Goal: Information Seeking & Learning: Check status

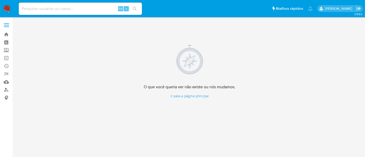
click at [46, 10] on input at bounding box center [80, 8] width 123 height 7
click at [5, 7] on img at bounding box center [7, 8] width 9 height 9
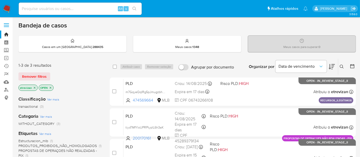
click at [61, 7] on input at bounding box center [80, 8] width 123 height 7
paste input "d7NpHbrZciwPcXGVNi8ZqRMv"
type input "d7NpHbrZciwPcXGVNi8ZqRMv"
click at [131, 6] on button "search-icon" at bounding box center [134, 8] width 11 height 7
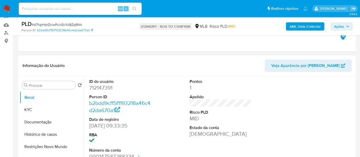
select select "10"
click at [29, 110] on button "KYC" at bounding box center [50, 110] width 60 height 12
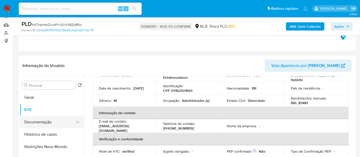
click at [39, 121] on button "Documentação" at bounding box center [50, 122] width 60 height 12
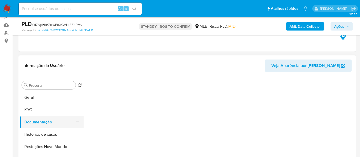
scroll to position [0, 0]
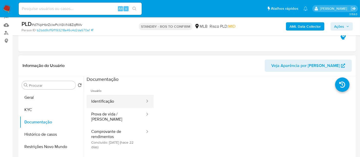
click at [115, 98] on button "Identificação" at bounding box center [116, 101] width 59 height 13
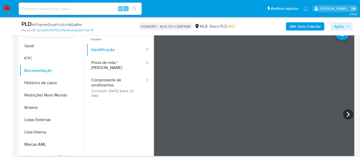
scroll to position [110, 0]
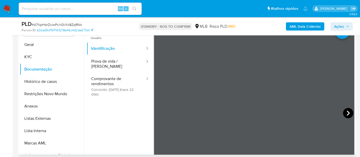
click at [348, 112] on icon at bounding box center [348, 113] width 10 height 10
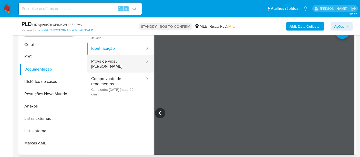
click at [105, 60] on button "Prova de vida / Selfie" at bounding box center [116, 63] width 59 height 17
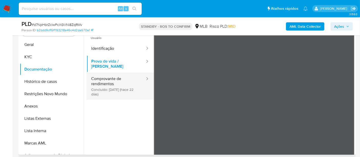
click at [104, 77] on button "Comprovante de rendimentos Concluído: 20/08/2025 (hace 22 días)" at bounding box center [116, 86] width 59 height 27
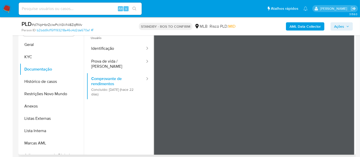
click at [152, 93] on div "Usuário Identificação Prova de vida / Selfie Comprovante de rendimentos Concluí…" at bounding box center [221, 112] width 268 height 164
click at [32, 55] on button "KYC" at bounding box center [50, 57] width 60 height 12
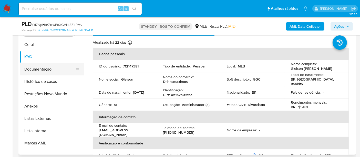
click at [46, 68] on button "Documentação" at bounding box center [50, 69] width 60 height 12
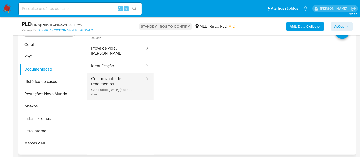
drag, startPoint x: 108, startPoint y: 76, endPoint x: 113, endPoint y: 78, distance: 4.8
click at [108, 76] on button "Comprovante de rendimentos Concluído: 20/08/2025 (hace 22 días)" at bounding box center [116, 86] width 59 height 27
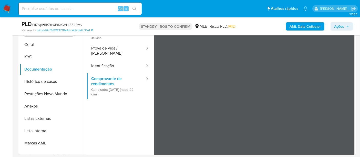
click at [28, 55] on button "KYC" at bounding box center [50, 57] width 60 height 12
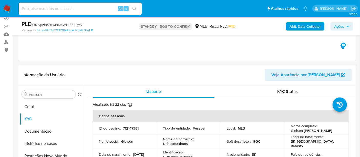
scroll to position [85, 0]
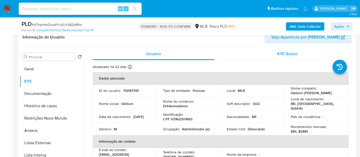
click at [288, 52] on span "KYC Status" at bounding box center [288, 54] width 21 height 6
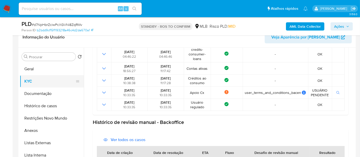
click at [32, 78] on button "KYC" at bounding box center [50, 81] width 60 height 12
click at [29, 82] on button "KYC" at bounding box center [50, 81] width 60 height 12
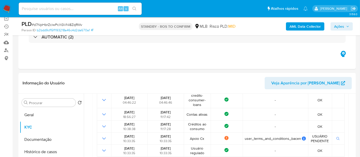
scroll to position [33, 0]
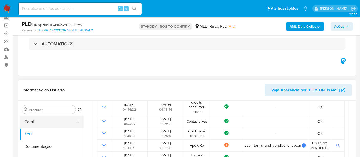
drag, startPoint x: 42, startPoint y: 120, endPoint x: 40, endPoint y: 122, distance: 2.7
click at [42, 120] on button "Geral" at bounding box center [50, 122] width 60 height 12
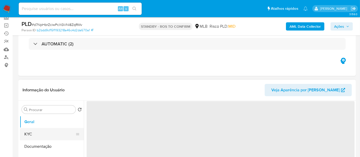
scroll to position [0, 0]
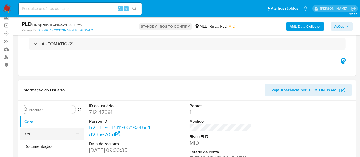
click at [34, 134] on button "KYC" at bounding box center [50, 134] width 60 height 12
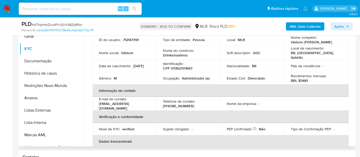
scroll to position [5, 0]
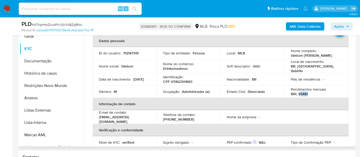
drag, startPoint x: 300, startPoint y: 90, endPoint x: 323, endPoint y: 93, distance: 23.8
click at [323, 93] on div "Rendimentos mensais : BRL $5481" at bounding box center [317, 91] width 52 height 9
copy p "5481"
drag, startPoint x: 36, startPoint y: 61, endPoint x: 140, endPoint y: 67, distance: 104.0
click at [36, 62] on button "Documentação" at bounding box center [52, 61] width 64 height 12
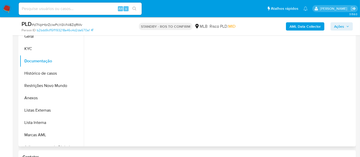
scroll to position [0, 0]
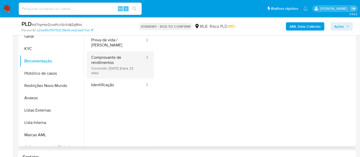
click at [118, 57] on button "Comprovante de rendimentos Concluído: 20/08/2025 (hace 22 días)" at bounding box center [116, 64] width 59 height 27
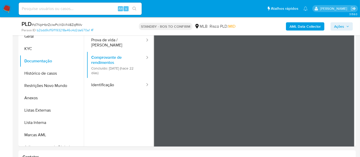
click at [89, 6] on input at bounding box center [80, 8] width 123 height 7
paste input "KP6ddaKvdEaxdiyOx6q79vnz"
type input "KP6ddaKvdEaxdiyOx6q79vnz"
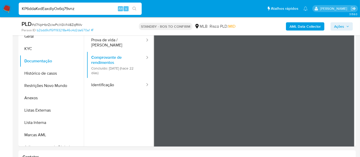
click at [135, 7] on icon "search-icon" at bounding box center [135, 9] width 4 height 4
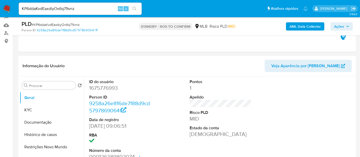
scroll to position [57, 0]
select select "10"
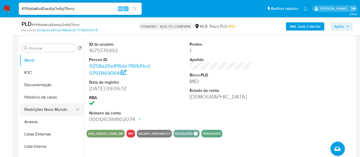
scroll to position [85, 0]
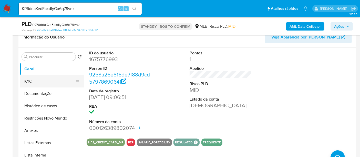
click at [34, 82] on button "KYC" at bounding box center [50, 81] width 60 height 12
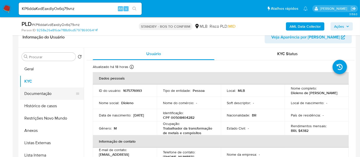
click at [38, 94] on button "Documentação" at bounding box center [50, 93] width 60 height 12
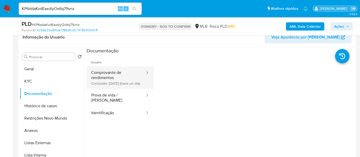
click at [118, 74] on button "Comprovante de rendimentos Concluído: 10/09/2025 (hace un día)" at bounding box center [116, 77] width 59 height 23
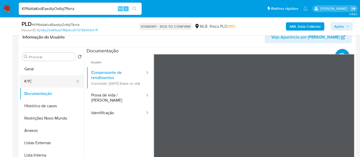
drag, startPoint x: 31, startPoint y: 80, endPoint x: 79, endPoint y: 84, distance: 48.1
click at [31, 80] on button "KYC" at bounding box center [50, 81] width 60 height 12
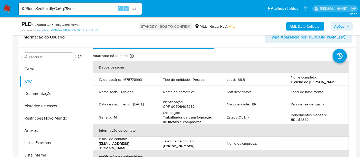
scroll to position [28, 0]
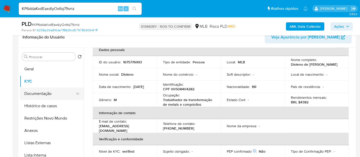
click at [45, 91] on button "Documentação" at bounding box center [50, 93] width 60 height 12
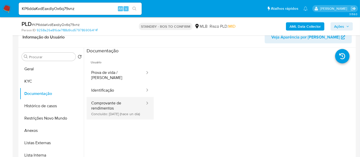
click at [120, 103] on button "Comprovante de rendimentos Concluído: 10/09/2025 (hace un día)" at bounding box center [116, 108] width 59 height 23
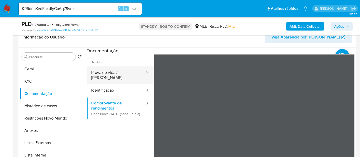
click at [44, 52] on div "Procurar Retornar ao pedido padrão Geral KYC Documentação Histórico de casos Re…" at bounding box center [187, 113] width 335 height 131
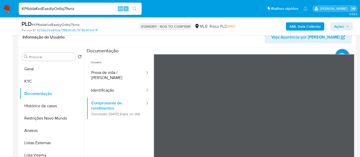
drag, startPoint x: 86, startPoint y: 9, endPoint x: 0, endPoint y: 9, distance: 85.6
click at [0, 9] on nav "Pausado Ver notificaciones KP6ddaKvdEaxdiyOx6q79vnz Alt s Atalhos rápidos Presi…" at bounding box center [180, 8] width 360 height 17
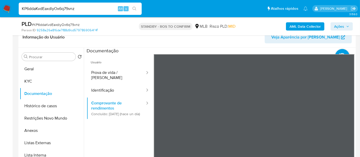
paste input "zCiQ5WiRue9QgduIAll8y9dn"
type input "zCiQ5WiRue9QgduIAll8y9dn"
click at [136, 7] on icon "search-icon" at bounding box center [135, 9] width 4 height 4
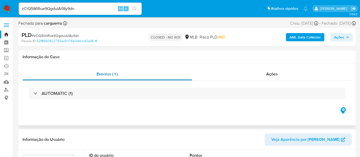
select select "10"
click at [278, 76] on span "Ações" at bounding box center [272, 74] width 12 height 6
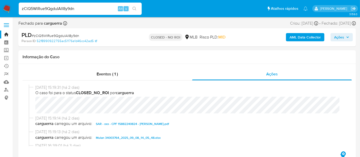
drag, startPoint x: 90, startPoint y: 8, endPoint x: 0, endPoint y: -2, distance: 90.3
paste input "8FqGCXVOG0wwdEC1tzZKlsvP"
type input "8FqGCXVOG0wwdEC1tzZKlsvP"
click at [136, 7] on icon "search-icon" at bounding box center [135, 9] width 4 height 4
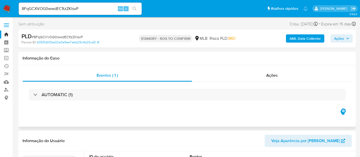
select select "10"
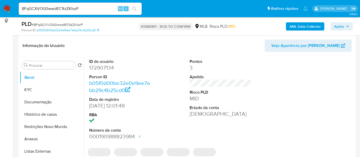
scroll to position [85, 0]
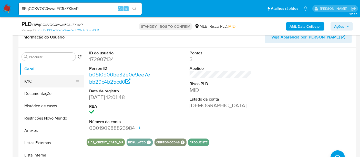
click at [41, 82] on button "KYC" at bounding box center [50, 81] width 60 height 12
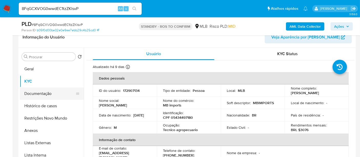
click at [43, 94] on button "Documentação" at bounding box center [50, 93] width 60 height 12
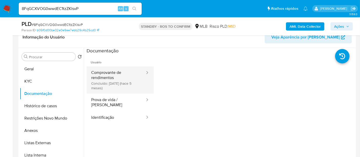
click at [113, 81] on button "Comprovante de rendimentos Concluído: 10/04/2025 (hace 5 meses)" at bounding box center [116, 79] width 59 height 27
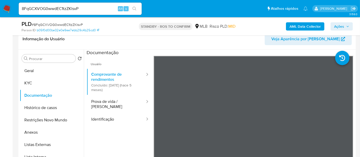
scroll to position [87, 0]
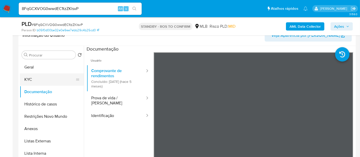
click at [37, 77] on button "KYC" at bounding box center [50, 79] width 60 height 12
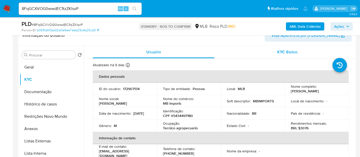
click at [291, 52] on span "KYC Status" at bounding box center [288, 52] width 21 height 6
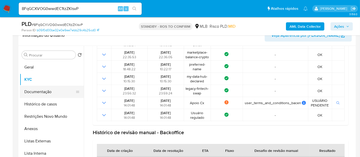
click at [32, 90] on button "Documentação" at bounding box center [50, 92] width 60 height 12
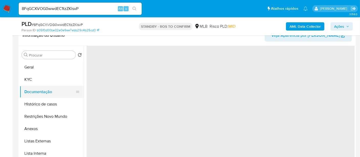
scroll to position [0, 0]
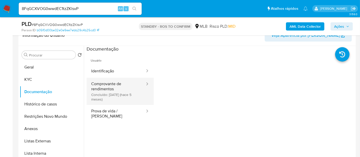
click at [111, 86] on button "Comprovante de rendimentos Concluído: 10/04/2025 (hace 5 meses)" at bounding box center [116, 91] width 59 height 27
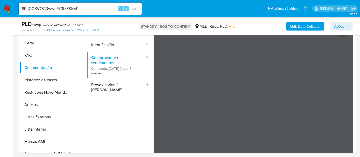
scroll to position [109, 0]
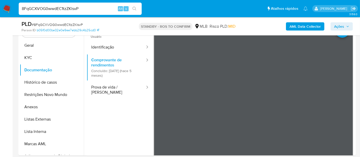
drag, startPoint x: 23, startPoint y: 8, endPoint x: 78, endPoint y: 7, distance: 55.1
click at [78, 7] on input "8FqGCXVOG0wwdEC1tzZKlsvP" at bounding box center [80, 8] width 123 height 7
click at [88, 8] on input "8FqGCXVOG0wwdEC1tzZKlsvP" at bounding box center [80, 8] width 123 height 7
drag, startPoint x: 97, startPoint y: 8, endPoint x: 0, endPoint y: 4, distance: 96.8
click at [0, 4] on nav "Pausado Ver notificaciones 8FqGCXVOG0wwdEC1tzZKlsvP Alt s Atalhos rápidos Presi…" at bounding box center [180, 8] width 360 height 17
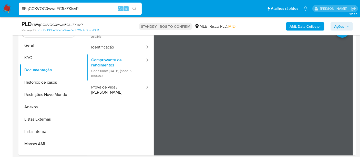
paste input "UFDiG41wPEA09gOjibCvlSs9"
type input "UFDiG41wPEA09gOjibCvlSs9"
click at [132, 7] on button "search-icon" at bounding box center [134, 8] width 11 height 7
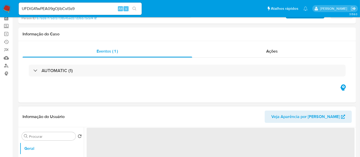
scroll to position [57, 0]
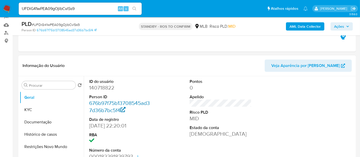
select select "10"
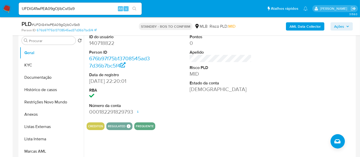
scroll to position [114, 0]
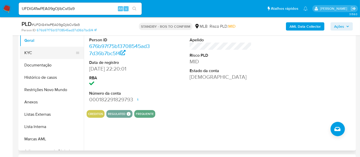
click at [35, 54] on button "KYC" at bounding box center [50, 53] width 60 height 12
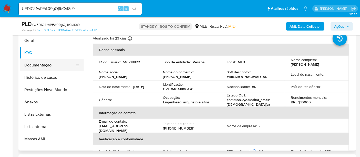
click at [46, 64] on button "Documentação" at bounding box center [50, 65] width 60 height 12
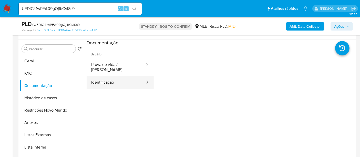
scroll to position [85, 0]
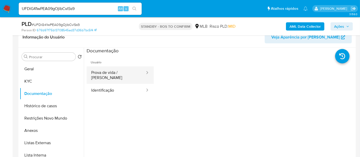
click at [118, 76] on button "Prova de vida / [PERSON_NAME]" at bounding box center [116, 74] width 59 height 17
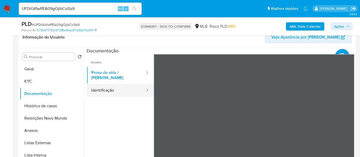
click at [118, 86] on button "Identificação" at bounding box center [116, 90] width 59 height 13
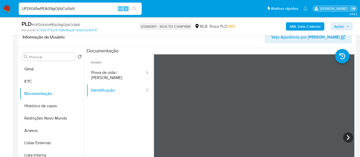
drag, startPoint x: 40, startPoint y: 13, endPoint x: 0, endPoint y: 15, distance: 40.1
click at [0, 15] on nav "Pausado Ver notificaciones UFDiG41wPEA09gOjibCvlSs9 Alt s Atalhos rápidos Presi…" at bounding box center [180, 8] width 360 height 17
paste input "DTMx2ZRpzm2GOTe41oRRLbJ2"
type input "DTMx2ZRpzm2GOTe41oRRLbJ2"
click at [136, 8] on icon "search-icon" at bounding box center [135, 9] width 4 height 4
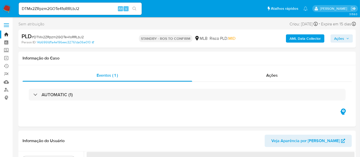
select select "10"
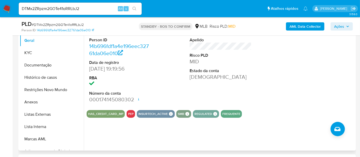
scroll to position [85, 0]
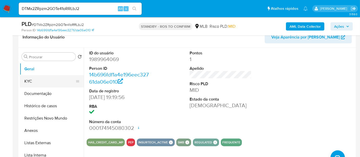
drag, startPoint x: 38, startPoint y: 81, endPoint x: 62, endPoint y: 82, distance: 24.6
click at [38, 81] on button "KYC" at bounding box center [50, 81] width 60 height 12
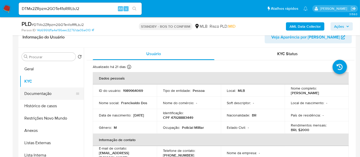
click at [34, 92] on button "Documentação" at bounding box center [50, 93] width 60 height 12
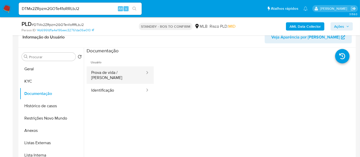
click at [124, 73] on button "Prova de vida / [PERSON_NAME]" at bounding box center [116, 74] width 59 height 17
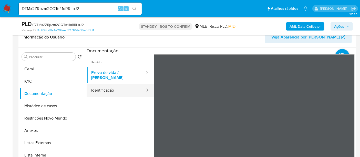
drag, startPoint x: 109, startPoint y: 86, endPoint x: 118, endPoint y: 86, distance: 8.5
click at [110, 86] on button "Identificação" at bounding box center [116, 90] width 59 height 13
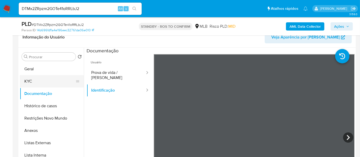
click at [32, 81] on button "KYC" at bounding box center [50, 81] width 60 height 12
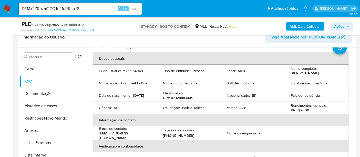
scroll to position [28, 0]
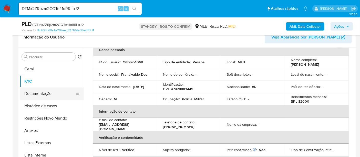
click at [39, 93] on button "Documentação" at bounding box center [50, 93] width 60 height 12
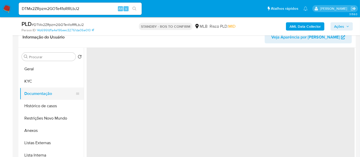
scroll to position [0, 0]
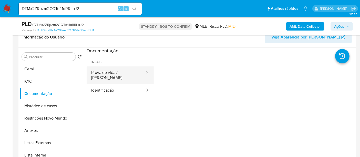
click at [113, 74] on button "Prova de vida / [PERSON_NAME]" at bounding box center [116, 74] width 59 height 17
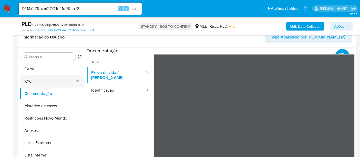
click at [31, 79] on button "KYC" at bounding box center [50, 81] width 60 height 12
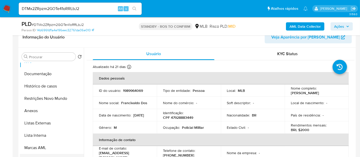
scroll to position [28, 0]
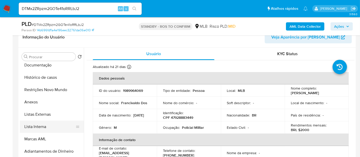
click at [42, 127] on button "Lista Interna" at bounding box center [50, 127] width 60 height 12
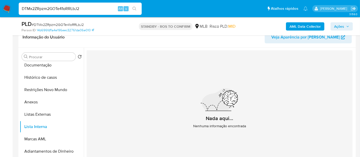
drag, startPoint x: 91, startPoint y: 11, endPoint x: 0, endPoint y: 10, distance: 91.3
click at [0, 10] on nav "Pausado Ver notificaciones DTMx2ZRpzm2GOTe41oRRLbJ2 Alt s Atalhos rápidos Presi…" at bounding box center [180, 8] width 360 height 17
paste input "72M32tSp29Yze8vLerI5LDP3"
type input "72M32tSp29Yze8vLerI5LDP3"
click at [135, 7] on icon "search-icon" at bounding box center [135, 9] width 4 height 4
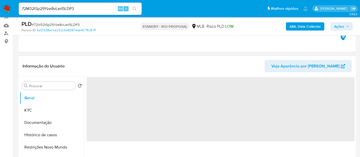
scroll to position [57, 0]
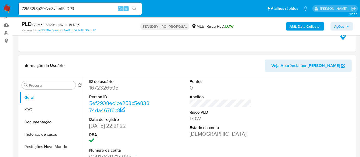
select select "10"
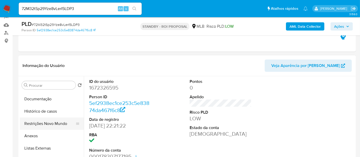
scroll to position [28, 0]
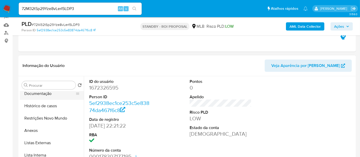
click at [45, 93] on button "Documentação" at bounding box center [50, 93] width 60 height 12
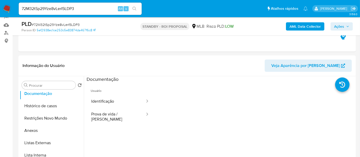
scroll to position [52, 0]
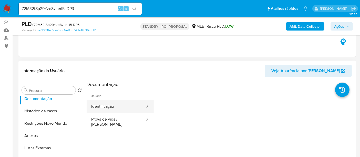
drag, startPoint x: 111, startPoint y: 106, endPoint x: 137, endPoint y: 106, distance: 25.9
click at [111, 106] on button "Identificação" at bounding box center [116, 106] width 59 height 13
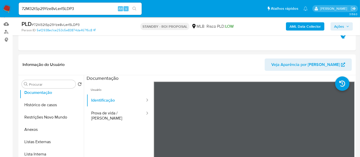
scroll to position [59, 0]
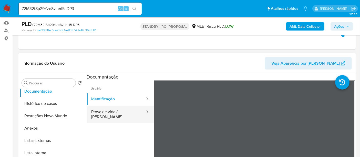
click at [108, 111] on button "Prova de vida / [PERSON_NAME]" at bounding box center [116, 114] width 59 height 17
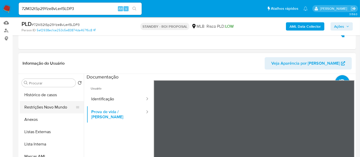
scroll to position [28, 0]
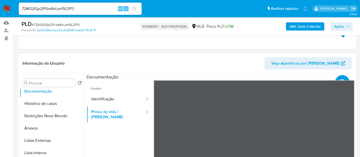
drag, startPoint x: 40, startPoint y: 115, endPoint x: 128, endPoint y: 114, distance: 87.7
click at [40, 114] on button "Restrições Novo Mundo" at bounding box center [52, 116] width 64 height 12
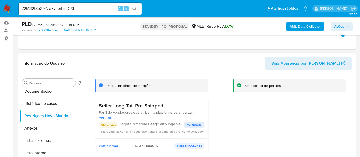
scroll to position [0, 0]
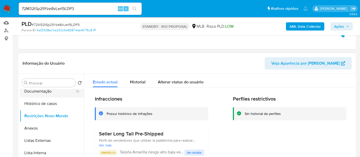
click at [36, 91] on button "Documentação" at bounding box center [50, 91] width 60 height 12
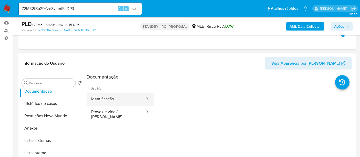
drag, startPoint x: 116, startPoint y: 100, endPoint x: 132, endPoint y: 98, distance: 16.8
click at [116, 99] on button "Identificação" at bounding box center [116, 99] width 59 height 13
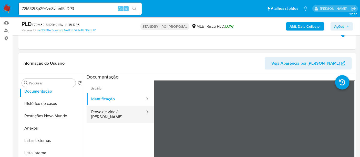
click at [111, 113] on button "Prova de vida / [PERSON_NAME]" at bounding box center [116, 114] width 59 height 17
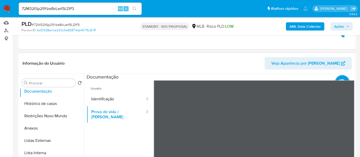
drag, startPoint x: 40, startPoint y: 104, endPoint x: 131, endPoint y: 102, distance: 90.3
click at [41, 104] on button "Histórico de casos" at bounding box center [52, 103] width 64 height 12
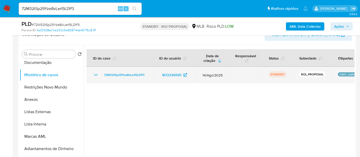
scroll to position [89, 0]
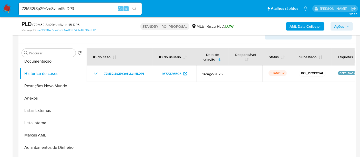
drag, startPoint x: 48, startPoint y: 84, endPoint x: 82, endPoint y: 84, distance: 34.4
click at [48, 84] on button "Restrições Novo Mundo" at bounding box center [52, 86] width 64 height 12
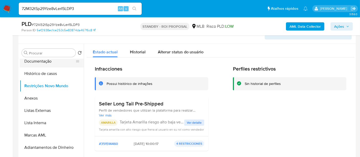
drag, startPoint x: 41, startPoint y: 61, endPoint x: 63, endPoint y: 65, distance: 22.1
click at [41, 61] on button "Documentação" at bounding box center [50, 61] width 60 height 12
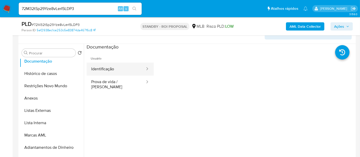
click at [110, 68] on button "Identificação" at bounding box center [116, 69] width 59 height 13
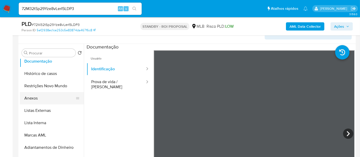
click at [27, 97] on button "Anexos" at bounding box center [50, 98] width 60 height 12
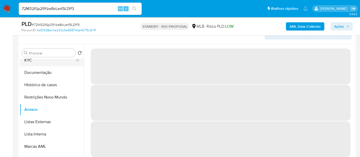
scroll to position [0, 0]
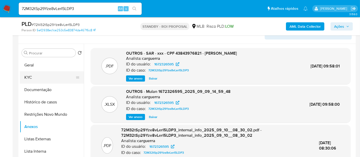
drag, startPoint x: 34, startPoint y: 76, endPoint x: 56, endPoint y: 76, distance: 22.6
click at [34, 76] on button "KYC" at bounding box center [50, 77] width 60 height 12
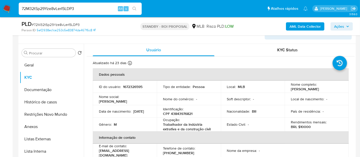
drag, startPoint x: 90, startPoint y: 10, endPoint x: 0, endPoint y: 9, distance: 90.0
click at [0, 9] on nav "Pausado Ver notificaciones 72M32tSp29Yze8vLerI5LDP3 Alt s Atalhos rápidos Presi…" at bounding box center [180, 8] width 360 height 17
paste input "itIdJPGfVMeCFVtQhbpNPWkx"
type input "itIdJPGfVMeCFVtQhbpNPWkx"
click at [134, 8] on icon "search-icon" at bounding box center [135, 9] width 4 height 4
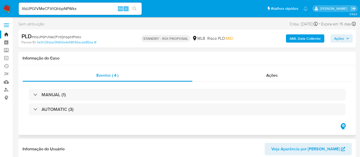
select select "10"
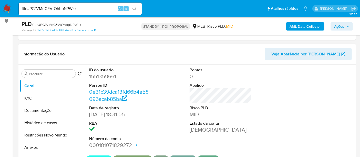
scroll to position [85, 0]
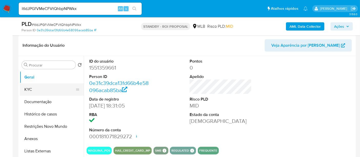
drag, startPoint x: 46, startPoint y: 89, endPoint x: 49, endPoint y: 89, distance: 3.1
click at [46, 89] on button "KYC" at bounding box center [50, 89] width 60 height 12
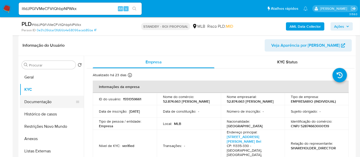
click at [27, 99] on button "Documentação" at bounding box center [50, 102] width 60 height 12
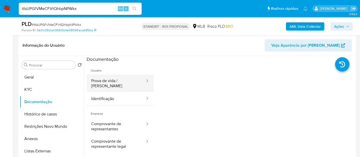
click at [109, 81] on button "Prova de vida / [PERSON_NAME]" at bounding box center [116, 83] width 59 height 17
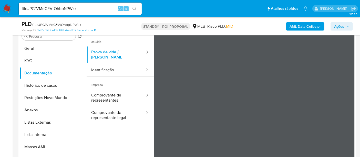
scroll to position [86, 0]
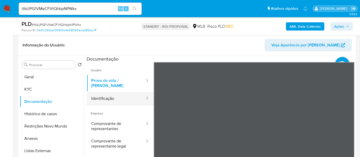
drag, startPoint x: 106, startPoint y: 93, endPoint x: 136, endPoint y: 96, distance: 29.5
click at [108, 93] on button "Identificação" at bounding box center [116, 98] width 59 height 13
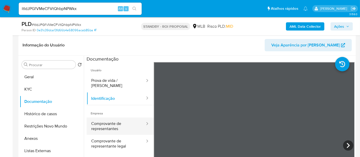
drag, startPoint x: 109, startPoint y: 121, endPoint x: 119, endPoint y: 121, distance: 10.5
click at [109, 121] on button "Comprovante de representantes" at bounding box center [116, 125] width 59 height 17
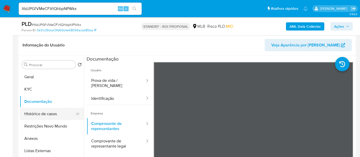
drag, startPoint x: 40, startPoint y: 116, endPoint x: 41, endPoint y: 113, distance: 2.9
click at [39, 116] on button "Histórico de casos" at bounding box center [50, 114] width 60 height 12
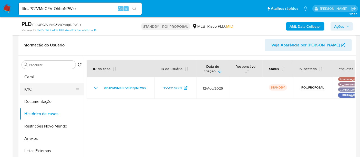
click at [31, 88] on button "KYC" at bounding box center [50, 89] width 60 height 12
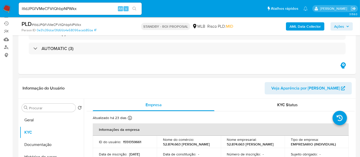
scroll to position [52, 0]
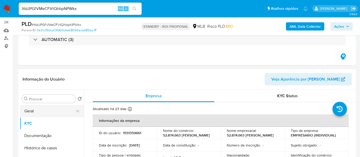
click at [32, 109] on button "Geral" at bounding box center [50, 111] width 60 height 12
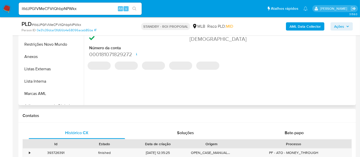
scroll to position [223, 0]
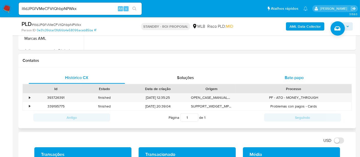
click at [295, 75] on span "Bate-papo" at bounding box center [294, 78] width 19 height 6
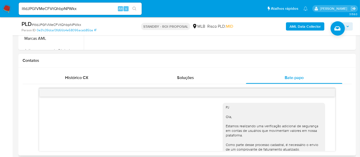
scroll to position [80, 0]
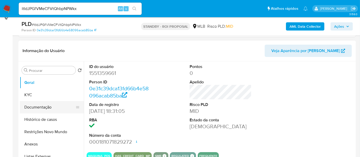
click at [29, 106] on button "Documentação" at bounding box center [50, 107] width 60 height 12
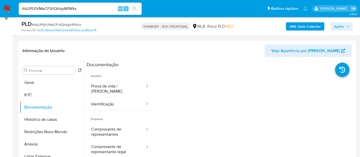
drag, startPoint x: 108, startPoint y: 101, endPoint x: 152, endPoint y: 97, distance: 43.7
click at [108, 101] on button "Identificação" at bounding box center [116, 103] width 59 height 13
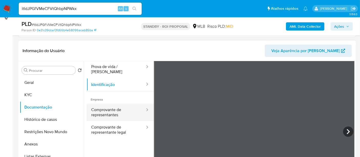
scroll to position [28, 0]
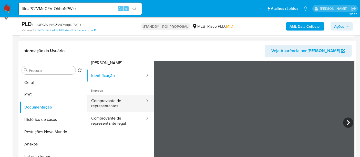
click at [113, 97] on button "Comprovante de representantes" at bounding box center [116, 103] width 59 height 17
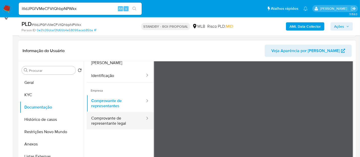
click at [97, 115] on button "Comprovante de representante legal" at bounding box center [116, 120] width 59 height 17
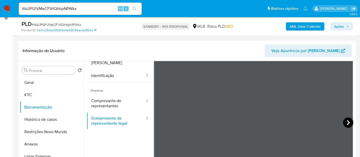
click at [345, 121] on icon at bounding box center [348, 122] width 10 height 10
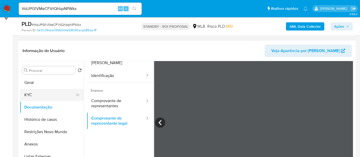
click at [27, 94] on button "KYC" at bounding box center [50, 95] width 60 height 12
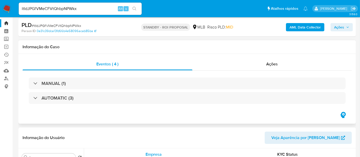
scroll to position [0, 0]
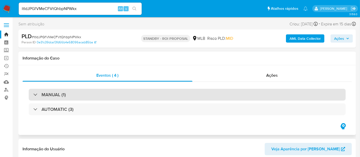
click at [77, 93] on div "MANUAL (1)" at bounding box center [187, 95] width 317 height 12
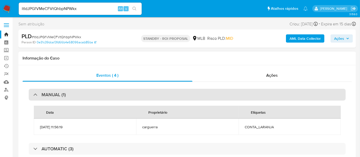
click at [106, 94] on div "MANUAL (1)" at bounding box center [187, 95] width 317 height 12
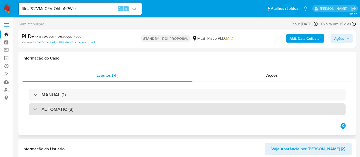
click at [102, 107] on div "AUTOMATIC (3)" at bounding box center [187, 109] width 317 height 12
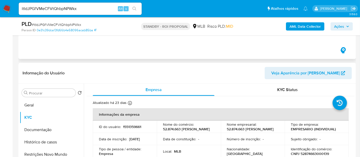
scroll to position [513, 0]
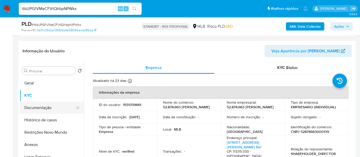
click at [34, 105] on button "Documentação" at bounding box center [50, 108] width 60 height 12
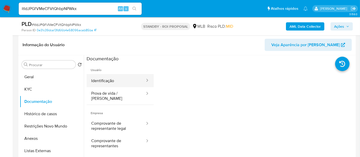
click at [104, 81] on button "Identificação" at bounding box center [116, 80] width 59 height 13
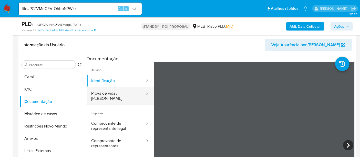
click at [127, 91] on button "Prova de vida / [PERSON_NAME]" at bounding box center [116, 95] width 59 height 17
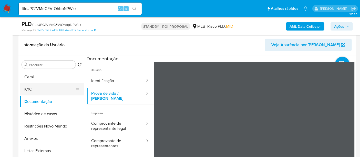
drag, startPoint x: 28, startPoint y: 87, endPoint x: 35, endPoint y: 89, distance: 7.3
click at [27, 88] on button "KYC" at bounding box center [50, 89] width 60 height 12
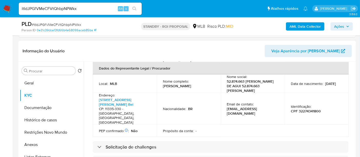
scroll to position [171, 0]
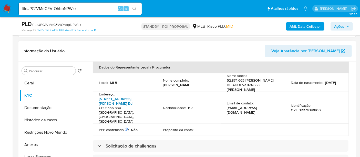
click at [115, 96] on link "Rua Marechal Euclides Zenobio Da Costa 597, Vila Mateo Bei" at bounding box center [116, 101] width 34 height 10
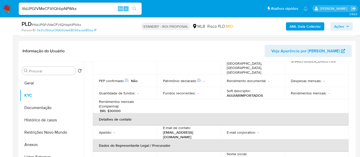
scroll to position [85, 0]
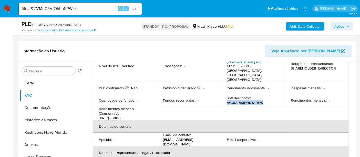
drag, startPoint x: 226, startPoint y: 99, endPoint x: 263, endPoint y: 101, distance: 36.4
click at [263, 101] on div "Soft descriptor : AGUIARIMPORTADOS" at bounding box center [253, 100] width 52 height 9
copy p "AGUIARIMPORTADOS"
click at [39, 106] on button "Documentação" at bounding box center [50, 108] width 60 height 12
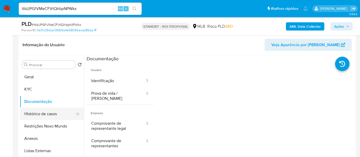
click at [46, 114] on button "Histórico de casos" at bounding box center [50, 114] width 60 height 12
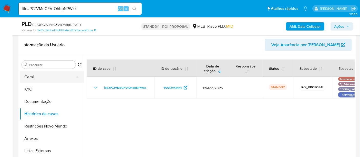
drag, startPoint x: 28, startPoint y: 74, endPoint x: 42, endPoint y: 76, distance: 14.0
click at [28, 74] on button "Geral" at bounding box center [50, 77] width 60 height 12
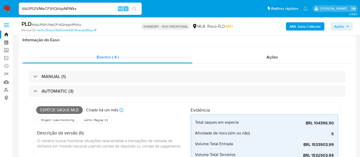
select select "10"
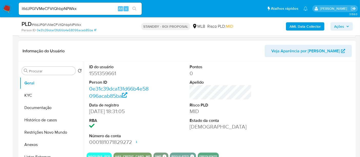
drag, startPoint x: 37, startPoint y: 118, endPoint x: 85, endPoint y: 118, distance: 48.2
click at [37, 118] on button "Histórico de casos" at bounding box center [52, 120] width 64 height 12
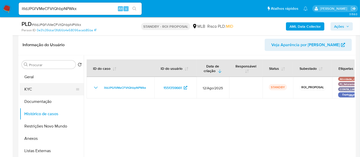
click at [36, 87] on button "KYC" at bounding box center [50, 89] width 60 height 12
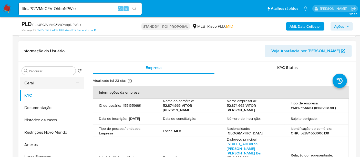
click at [33, 83] on button "Geral" at bounding box center [50, 83] width 60 height 12
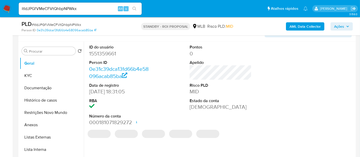
scroll to position [541, 0]
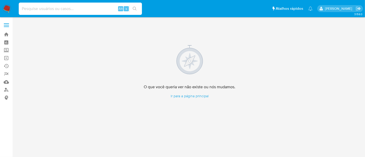
click at [30, 9] on input at bounding box center [80, 8] width 123 height 7
paste input "1009925790"
type input "1009925790"
click at [133, 6] on button "search-icon" at bounding box center [134, 8] width 11 height 7
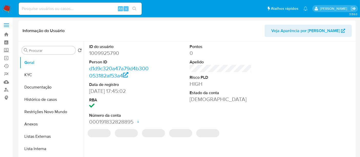
select select "10"
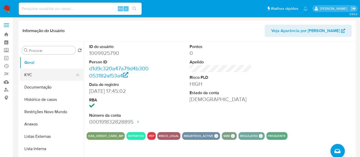
click at [31, 74] on button "KYC" at bounding box center [50, 75] width 60 height 12
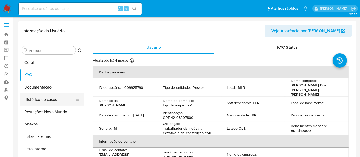
click at [44, 98] on button "Histórico de casos" at bounding box center [50, 99] width 60 height 12
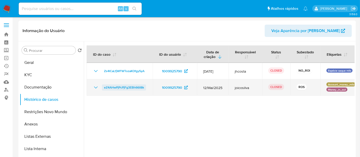
click at [135, 87] on span "eZ4AHwPjPcPjFg3EBh66lI8k" at bounding box center [124, 87] width 40 height 6
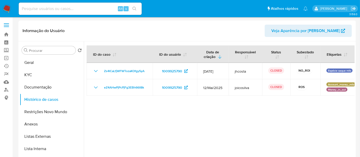
click at [68, 7] on input at bounding box center [80, 8] width 123 height 7
paste input "2579420960"
type input "2579420960"
click at [136, 8] on icon "search-icon" at bounding box center [135, 9] width 4 height 4
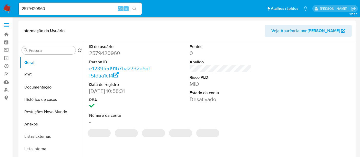
select select "10"
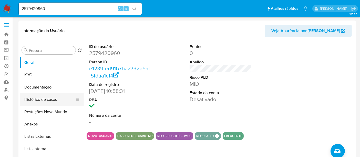
click at [41, 99] on button "Histórico de casos" at bounding box center [50, 99] width 60 height 12
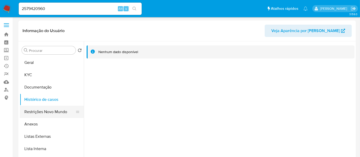
click at [39, 112] on button "Restrições Novo Mundo" at bounding box center [50, 112] width 60 height 12
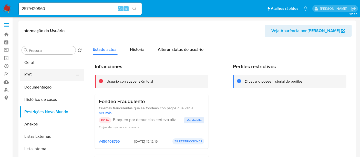
drag, startPoint x: 29, startPoint y: 74, endPoint x: 58, endPoint y: 79, distance: 28.9
click at [29, 74] on button "KYC" at bounding box center [50, 75] width 60 height 12
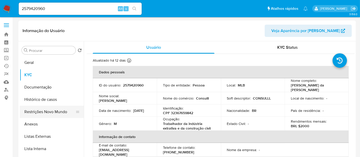
click at [47, 111] on button "Restrições Novo Mundo" at bounding box center [50, 112] width 60 height 12
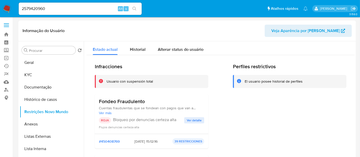
click at [193, 120] on span "Ver detalle" at bounding box center [194, 120] width 15 height 5
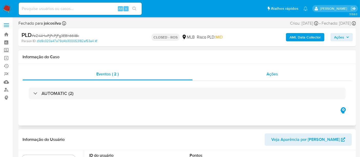
select select "10"
click at [272, 75] on span "Ações" at bounding box center [273, 74] width 12 height 6
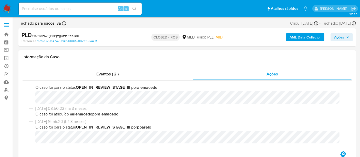
scroll to position [171, 0]
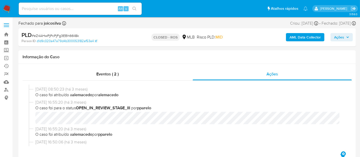
click at [75, 12] on div "Alt s" at bounding box center [80, 9] width 123 height 12
click at [96, 9] on input at bounding box center [80, 8] width 123 height 7
paste input "1775921072"
type input "1775921072"
click at [134, 7] on icon "search-icon" at bounding box center [135, 9] width 4 height 4
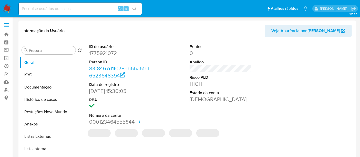
select select "10"
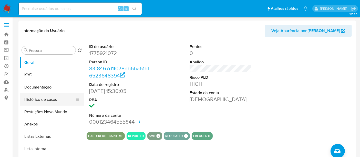
click at [46, 100] on button "Histórico de casos" at bounding box center [50, 99] width 60 height 12
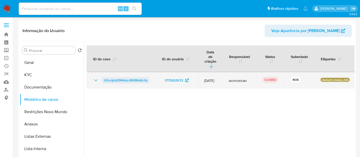
click at [116, 77] on span "HZuJghbZ9N4xjuJMV8KaQc3q" at bounding box center [125, 80] width 43 height 6
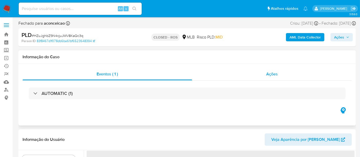
click at [273, 76] on span "Ações" at bounding box center [272, 74] width 12 height 6
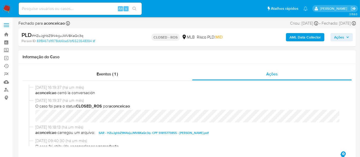
select select "10"
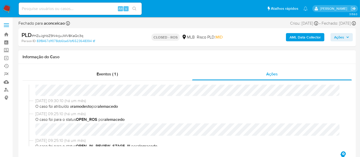
scroll to position [114, 0]
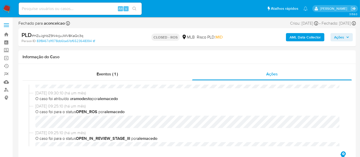
click at [47, 7] on input at bounding box center [80, 8] width 123 height 7
paste input "2324595380"
type input "2324595380"
click at [133, 7] on icon "search-icon" at bounding box center [135, 9] width 4 height 4
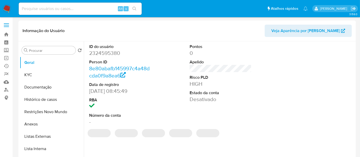
select select "10"
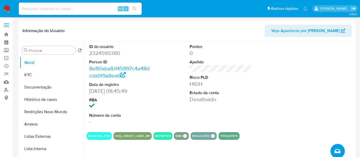
drag, startPoint x: 42, startPoint y: 99, endPoint x: 91, endPoint y: 101, distance: 49.0
click at [41, 99] on button "Histórico de casos" at bounding box center [52, 99] width 64 height 12
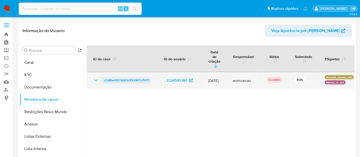
click at [123, 77] on span "zOdRwV6UVzkOv1OLVMTh7N7T" at bounding box center [126, 80] width 45 height 6
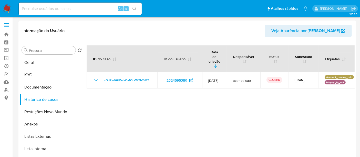
click at [84, 6] on input at bounding box center [80, 8] width 123 height 7
paste input "nDPFsiUXRGG6KBjZWMmSpviX"
type input "nDPFsiUXRGG6KBjZWMmSpviX"
click at [133, 8] on icon "search-icon" at bounding box center [135, 9] width 4 height 4
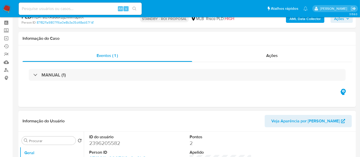
scroll to position [57, 0]
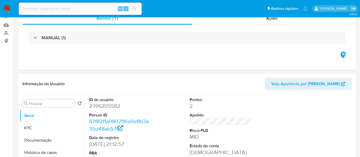
select select "10"
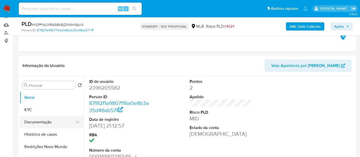
drag, startPoint x: 45, startPoint y: 116, endPoint x: 65, endPoint y: 116, distance: 20.3
click at [45, 116] on button "Documentação" at bounding box center [50, 122] width 60 height 12
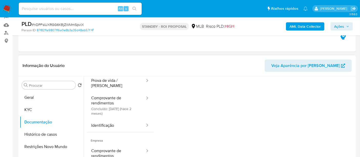
scroll to position [13, 0]
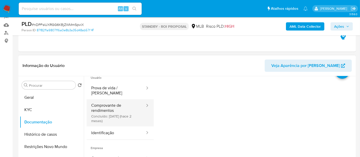
click at [104, 103] on button "Comprovante de rendimentos Concluído: 19/07/2025 (hace 2 meses)" at bounding box center [116, 112] width 59 height 27
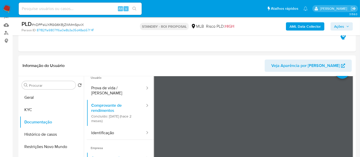
scroll to position [67, 0]
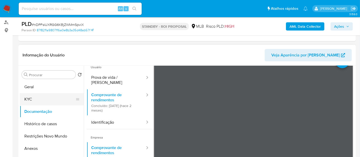
click at [31, 97] on button "KYC" at bounding box center [50, 99] width 60 height 12
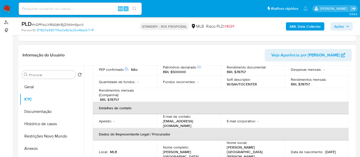
scroll to position [85, 0]
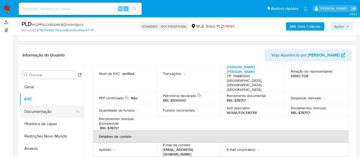
click at [34, 109] on button "Documentação" at bounding box center [50, 111] width 60 height 12
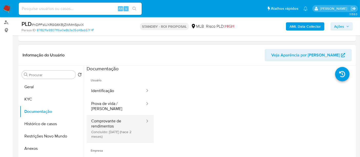
click at [111, 117] on button "Comprovante de rendimentos Concluído: 19/07/2025 (hace 2 meses)" at bounding box center [116, 128] width 59 height 27
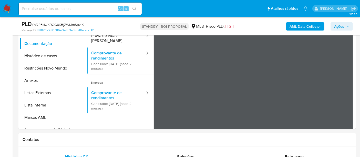
scroll to position [130, 0]
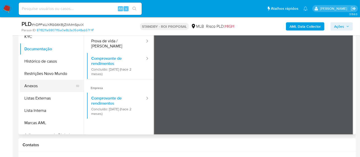
drag, startPoint x: 31, startPoint y: 86, endPoint x: 39, endPoint y: 86, distance: 8.7
click at [31, 86] on button "Anexos" at bounding box center [50, 86] width 60 height 12
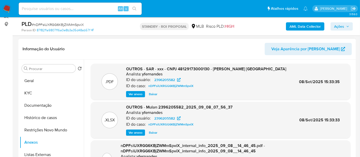
scroll to position [73, 0]
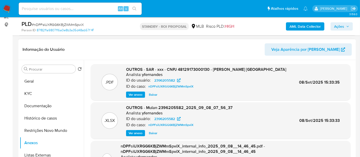
click at [137, 94] on span "Ver anexo" at bounding box center [136, 94] width 14 height 5
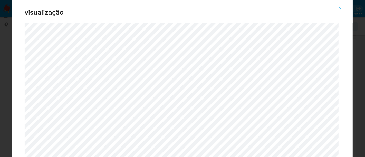
click at [340, 8] on icon "Attachment preview" at bounding box center [339, 7] width 2 height 2
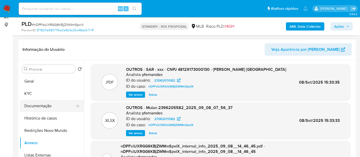
drag, startPoint x: 43, startPoint y: 106, endPoint x: 57, endPoint y: 109, distance: 14.2
click at [43, 106] on button "Documentação" at bounding box center [50, 106] width 60 height 12
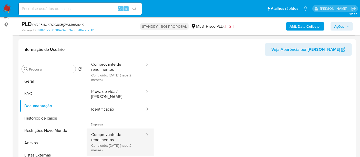
scroll to position [28, 0]
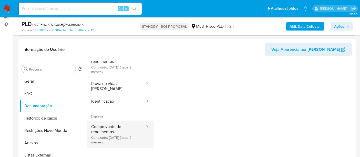
click at [107, 122] on button "Comprovante de rendimentos Concluído: 19/07/2025 (hace 2 meses)" at bounding box center [116, 134] width 59 height 27
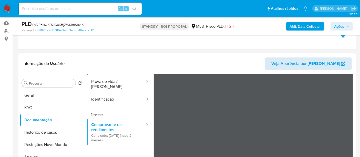
scroll to position [114, 0]
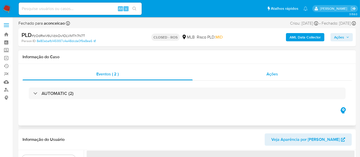
click at [273, 76] on span "Ações" at bounding box center [273, 74] width 12 height 6
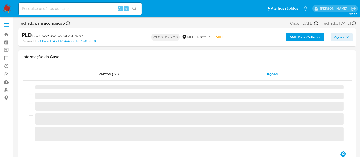
select select "10"
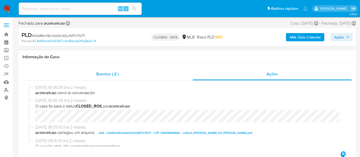
click at [104, 74] on span "Eventos ( 2 )" at bounding box center [107, 74] width 22 height 6
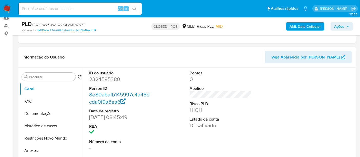
scroll to position [85, 0]
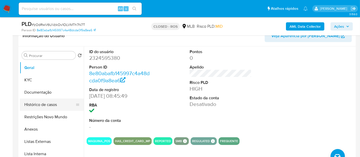
click at [41, 106] on button "Histórico de casos" at bounding box center [50, 104] width 60 height 12
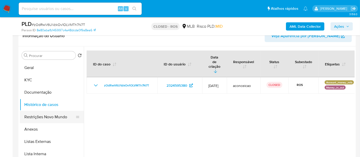
click at [47, 117] on button "Restrições Novo Mundo" at bounding box center [50, 117] width 60 height 12
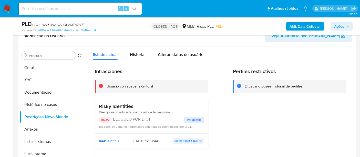
click at [192, 121] on span "Ver detalle" at bounding box center [194, 119] width 15 height 5
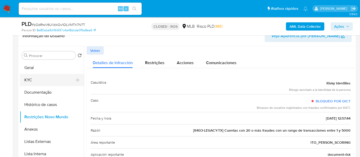
drag, startPoint x: 29, startPoint y: 80, endPoint x: 45, endPoint y: 80, distance: 16.2
click at [29, 80] on button "KYC" at bounding box center [50, 80] width 60 height 12
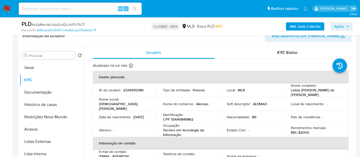
click at [20, 74] on button "KYC" at bounding box center [52, 80] width 64 height 12
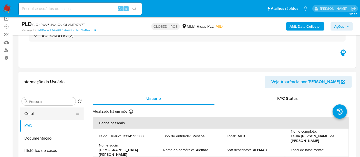
scroll to position [28, 0]
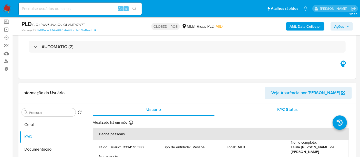
click at [283, 109] on span "KYC Status" at bounding box center [288, 109] width 21 height 6
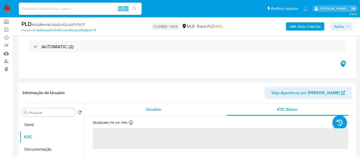
click at [148, 109] on span "Usuário" at bounding box center [153, 109] width 15 height 6
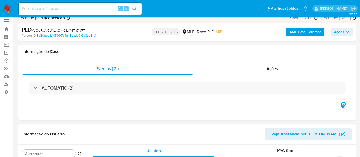
scroll to position [0, 0]
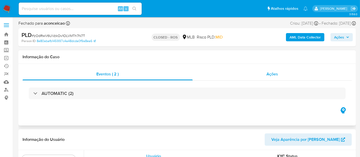
click at [274, 73] on span "Ações" at bounding box center [273, 74] width 12 height 6
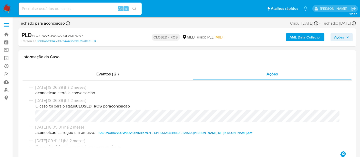
click at [39, 8] on input at bounding box center [80, 8] width 123 height 7
paste input "2579420960"
type input "2579420960"
click at [134, 8] on icon "search-icon" at bounding box center [135, 9] width 4 height 4
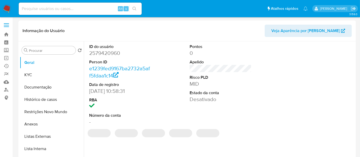
select select "10"
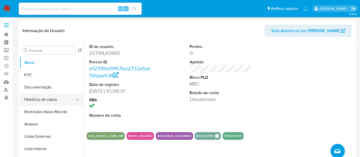
drag, startPoint x: 44, startPoint y: 101, endPoint x: 47, endPoint y: 99, distance: 3.0
click at [44, 101] on button "Histórico de casos" at bounding box center [50, 99] width 60 height 12
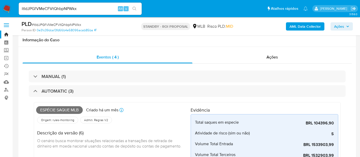
select select "10"
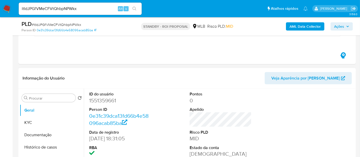
scroll to position [484, 0]
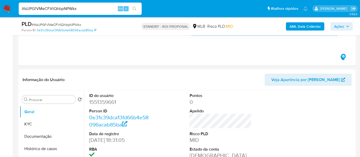
drag, startPoint x: 81, startPoint y: 9, endPoint x: 0, endPoint y: 3, distance: 81.5
click at [0, 3] on nav "Pausado Ver notificaciones itIdJPGfVMeCFVtQhbpNPWkx Alt s Atalhos rápidos Presi…" at bounding box center [180, 8] width 360 height 17
paste input "LScuj4TtEsgXgmjPhGQSpWe5"
type input "LScuj4TtEsgXgmjPhGQSpWe5"
click at [133, 6] on button "search-icon" at bounding box center [134, 8] width 11 height 7
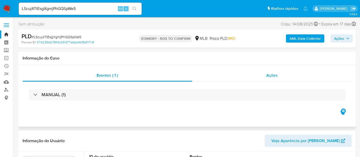
scroll to position [28, 0]
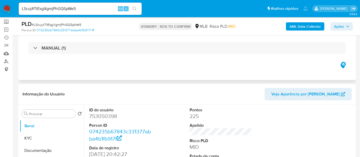
select select "10"
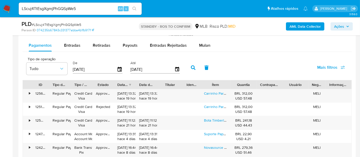
scroll to position [541, 0]
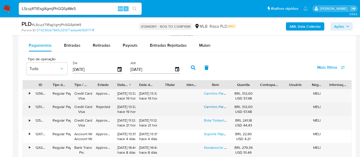
click at [214, 106] on link "Carrinho Para Cargas Metalosa 00770 Cor Azul" at bounding box center [241, 106] width 75 height 5
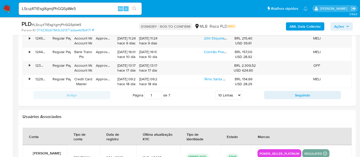
scroll to position [684, 0]
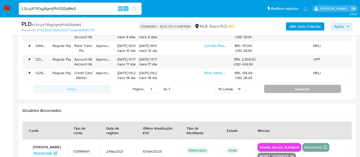
click at [289, 87] on button "Seguindo" at bounding box center [302, 89] width 77 height 8
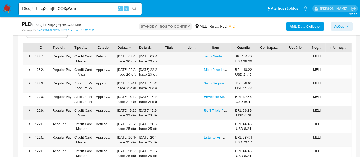
scroll to position [570, 0]
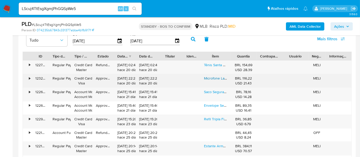
click at [214, 77] on link "Microfone Lapela Redondo Imã Sem Fio Preto Anti Ruído Duplo Hold On" at bounding box center [261, 78] width 115 height 5
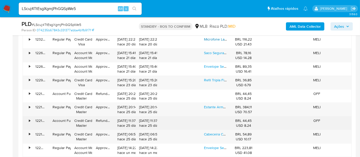
scroll to position [627, 0]
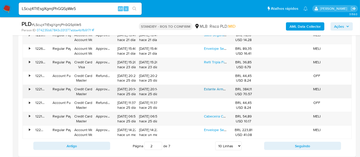
click at [217, 89] on link "Estante Armário Com 6 Prateleiras 40x92cm, Colunas Inteiras Cor Cinza" at bounding box center [261, 88] width 114 height 5
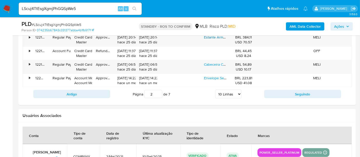
scroll to position [684, 0]
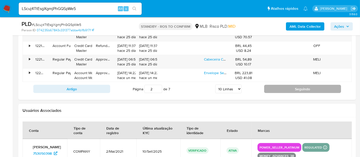
click at [286, 87] on button "Seguindo" at bounding box center [302, 89] width 77 height 8
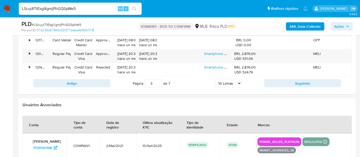
scroll to position [712, 0]
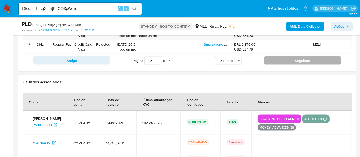
click at [306, 57] on button "Seguindo" at bounding box center [302, 60] width 77 height 8
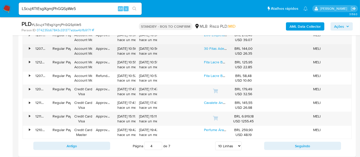
scroll to position [655, 0]
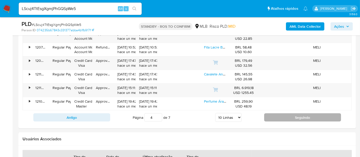
click at [304, 113] on button "Seguindo" at bounding box center [302, 117] width 77 height 8
type input "5"
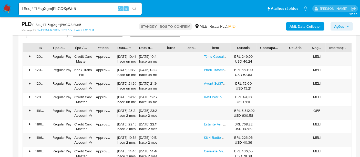
scroll to position [570, 0]
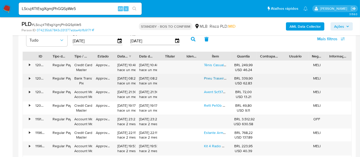
click at [214, 78] on link "Pneu Traseira Para Moto Michelin Pilot Street 2 Sem Câmara De 100/80-18 S 59 X …" at bounding box center [276, 78] width 145 height 5
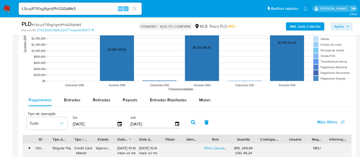
scroll to position [484, 0]
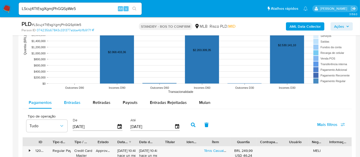
click at [72, 102] on span "Entradas" at bounding box center [72, 102] width 16 height 6
select select "10"
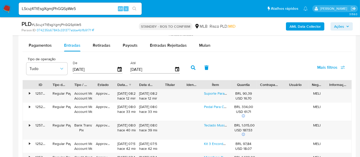
scroll to position [570, 0]
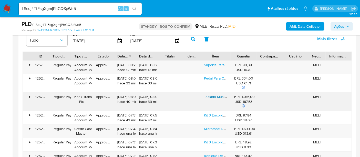
click at [216, 95] on link "Teclado Musical Casio Casiotone Ct-s300 61 Teclas Preto" at bounding box center [249, 96] width 90 height 5
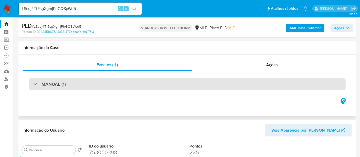
scroll to position [9, 0]
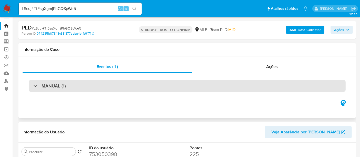
click at [72, 86] on div "MANUAL (1)" at bounding box center [187, 86] width 317 height 12
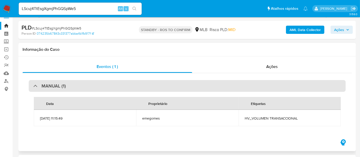
click at [77, 84] on div "MANUAL (1)" at bounding box center [187, 86] width 317 height 12
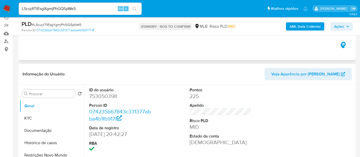
scroll to position [66, 0]
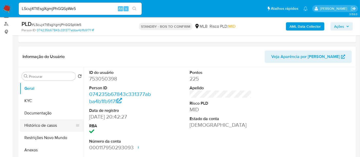
drag, startPoint x: 44, startPoint y: 124, endPoint x: 47, endPoint y: 125, distance: 3.2
click at [44, 124] on button "Histórico de casos" at bounding box center [50, 125] width 60 height 12
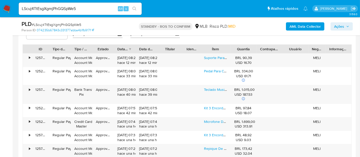
scroll to position [579, 0]
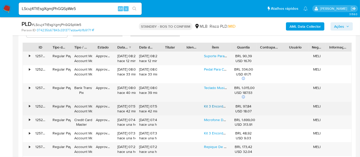
click at [217, 106] on link "Kit 3 Encordoamentos 0.09 Para Guitarra Aço Extra Light Sg" at bounding box center [251, 106] width 95 height 5
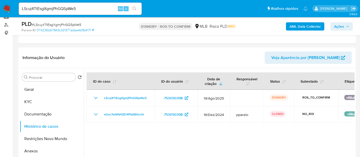
scroll to position [64, 0]
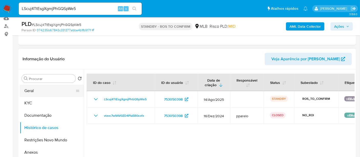
click at [39, 90] on button "Geral" at bounding box center [50, 91] width 60 height 12
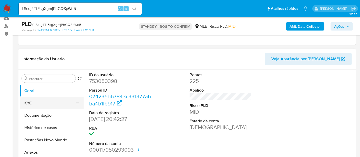
drag, startPoint x: 33, startPoint y: 104, endPoint x: 76, endPoint y: 103, distance: 43.1
click at [33, 104] on button "KYC" at bounding box center [50, 103] width 60 height 12
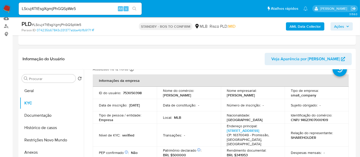
scroll to position [28, 0]
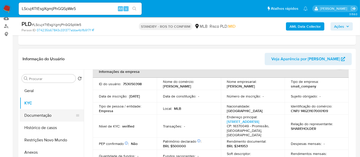
click at [42, 116] on button "Documentação" at bounding box center [50, 115] width 60 height 12
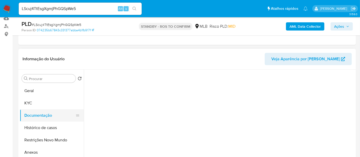
scroll to position [0, 0]
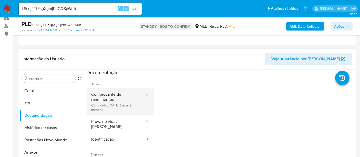
click at [127, 96] on button "Comprovante de rendimentos Concluído: 23/12/2024 (hace 9 meses)" at bounding box center [116, 101] width 59 height 27
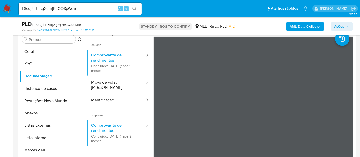
scroll to position [111, 0]
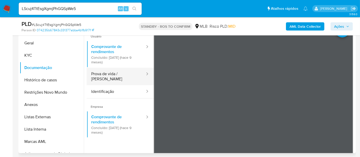
click at [110, 73] on button "Prova de vida / [PERSON_NAME]" at bounding box center [116, 76] width 59 height 17
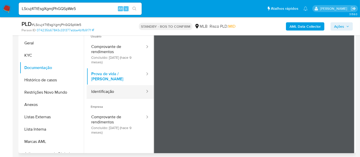
click at [110, 89] on button "Identificação" at bounding box center [116, 91] width 59 height 13
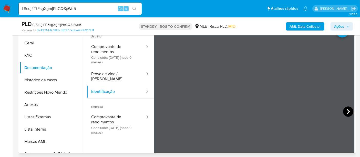
click at [343, 111] on icon at bounding box center [348, 111] width 10 height 10
click at [31, 55] on button "KYC" at bounding box center [50, 55] width 60 height 12
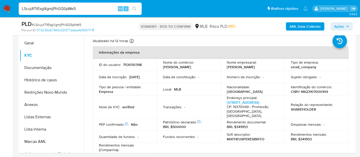
drag, startPoint x: 77, startPoint y: 7, endPoint x: 0, endPoint y: -11, distance: 79.2
paste input "ephGhaZJpURJfnl3ByJgZTlY"
type input "ephGhaZJpURJfnl3ByJgZTlY"
click at [134, 7] on icon "search-icon" at bounding box center [135, 9] width 4 height 4
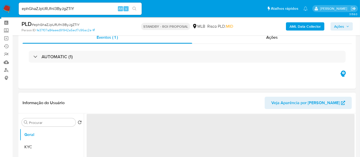
scroll to position [57, 0]
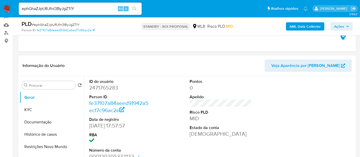
select select "10"
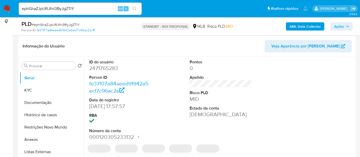
scroll to position [85, 0]
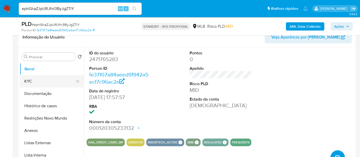
drag, startPoint x: 30, startPoint y: 79, endPoint x: 63, endPoint y: 79, distance: 32.8
click at [30, 79] on button "KYC" at bounding box center [50, 81] width 60 height 12
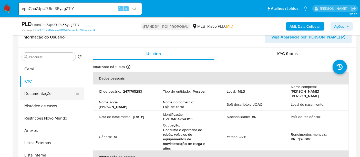
click at [59, 94] on button "Documentação" at bounding box center [50, 93] width 60 height 12
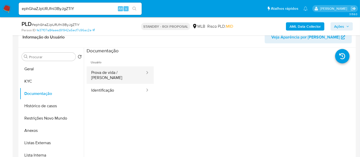
click at [109, 71] on button "Prova de vida / [PERSON_NAME]" at bounding box center [116, 74] width 59 height 17
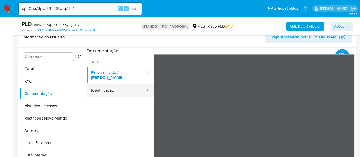
click at [110, 85] on button "Identificação" at bounding box center [116, 90] width 59 height 13
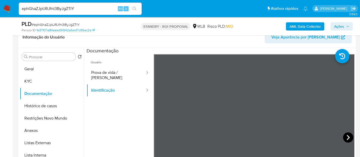
click at [345, 137] on icon at bounding box center [348, 137] width 10 height 10
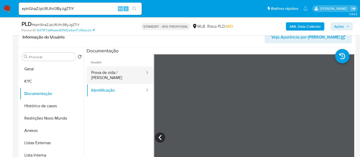
click at [111, 74] on button "Prova de vida / [PERSON_NAME]" at bounding box center [116, 74] width 59 height 17
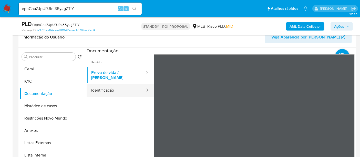
click at [103, 85] on button "Identificação" at bounding box center [116, 90] width 59 height 13
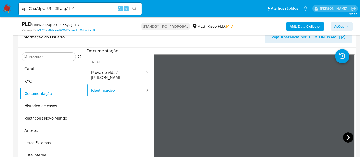
drag, startPoint x: 346, startPoint y: 135, endPoint x: 342, endPoint y: 136, distance: 3.5
click at [343, 136] on icon at bounding box center [348, 137] width 10 height 10
click at [242, 53] on section at bounding box center [221, 133] width 268 height 171
drag, startPoint x: 4, startPoint y: 7, endPoint x: 8, endPoint y: 9, distance: 5.2
click at [3, 7] on img at bounding box center [7, 8] width 9 height 9
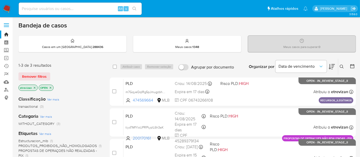
click at [34, 86] on icon "close-filter" at bounding box center [34, 87] width 3 height 3
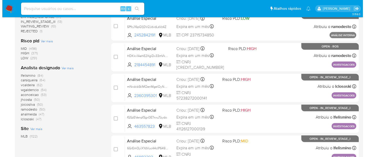
scroll to position [228, 0]
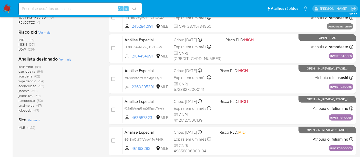
click at [67, 59] on span "Ver mais" at bounding box center [65, 59] width 12 height 5
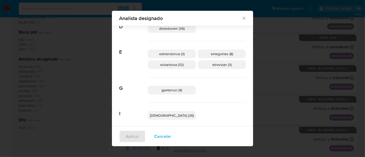
scroll to position [85, 0]
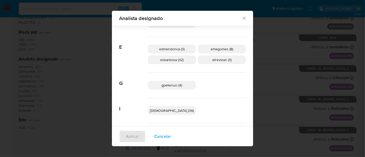
click at [171, 136] on span "Cancelar" at bounding box center [162, 136] width 17 height 11
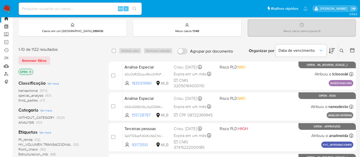
scroll to position [0, 0]
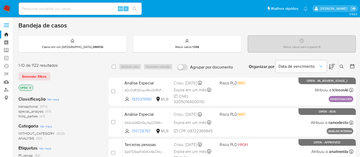
click at [34, 6] on input at bounding box center [80, 8] width 123 height 7
paste input "INEPUrdJ2XISSnvRChYdbCIR"
type input "INEPUrdJ2XISSnvRChYdbCIR"
click at [135, 8] on icon "search-icon" at bounding box center [135, 9] width 4 height 4
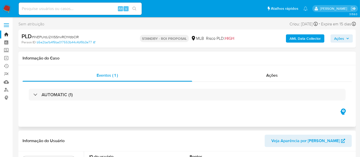
select select "10"
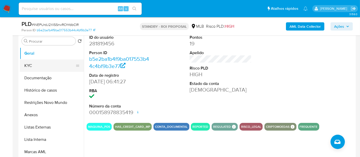
scroll to position [57, 0]
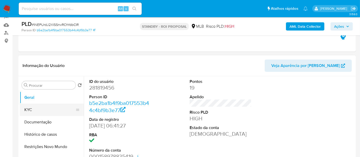
drag, startPoint x: 28, startPoint y: 108, endPoint x: 71, endPoint y: 110, distance: 42.9
click at [28, 108] on button "KYC" at bounding box center [50, 110] width 60 height 12
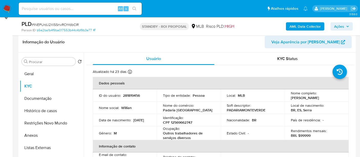
scroll to position [84, 0]
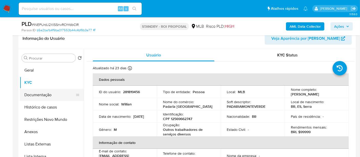
click at [36, 95] on button "Documentação" at bounding box center [50, 95] width 60 height 12
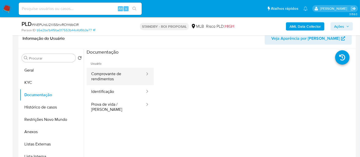
click at [113, 78] on button "Comprovante de rendimentos" at bounding box center [116, 76] width 59 height 17
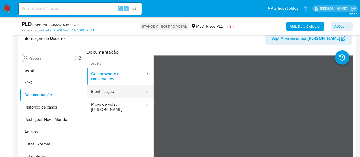
click at [105, 90] on button "Identificação" at bounding box center [116, 91] width 59 height 13
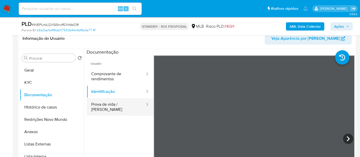
click at [115, 103] on button "Prova de vida / [PERSON_NAME]" at bounding box center [116, 106] width 59 height 17
